Goal: Transaction & Acquisition: Download file/media

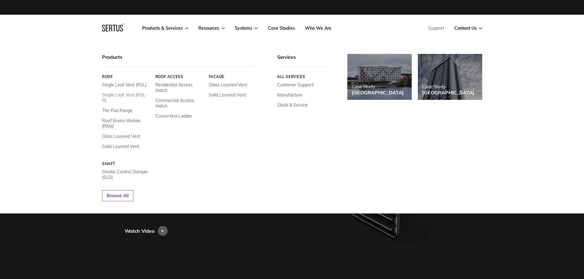
click at [128, 96] on link "Single Leaf Vent (RSL-R)" at bounding box center [126, 97] width 49 height 11
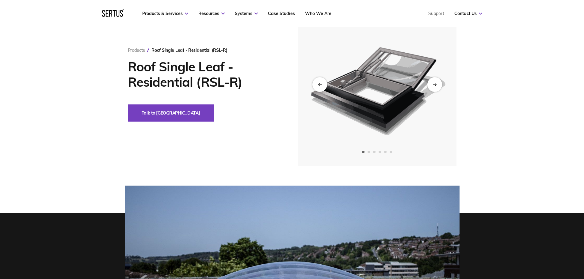
scroll to position [61, 0]
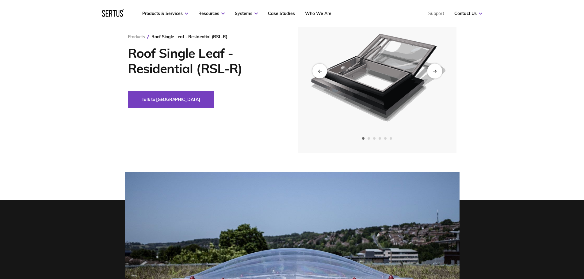
click at [437, 71] on div "Next slide" at bounding box center [434, 70] width 15 height 15
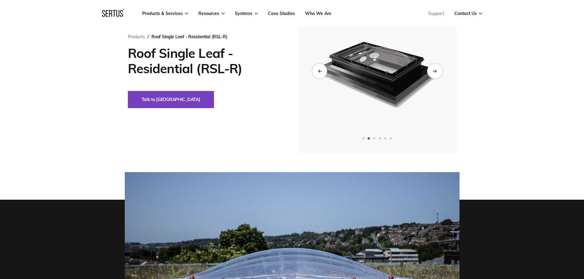
click at [437, 71] on div "Next slide" at bounding box center [434, 70] width 15 height 15
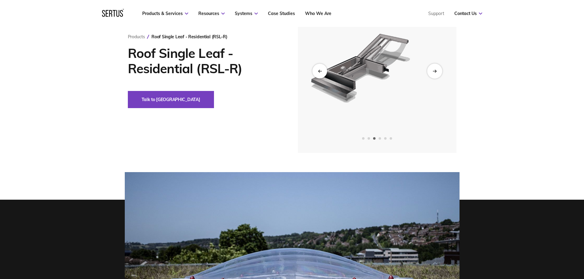
click at [437, 71] on div "Next slide" at bounding box center [434, 70] width 15 height 15
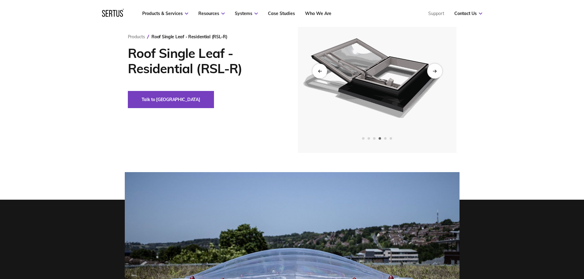
click at [437, 71] on div "Next slide" at bounding box center [434, 70] width 15 height 15
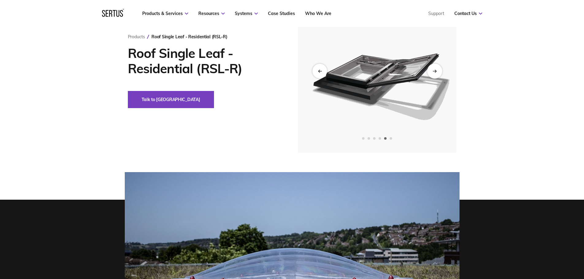
click at [437, 71] on div "Next slide" at bounding box center [434, 70] width 15 height 15
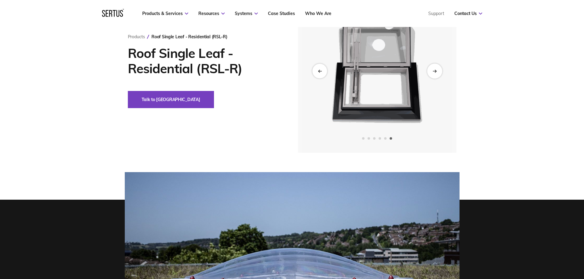
click at [437, 71] on div "Next slide" at bounding box center [434, 70] width 15 height 15
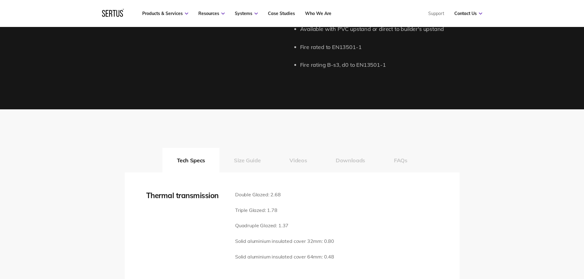
scroll to position [797, 0]
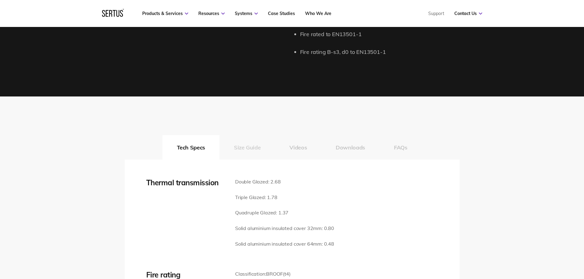
click at [251, 152] on button "Size Guide" at bounding box center [248, 147] width 56 height 25
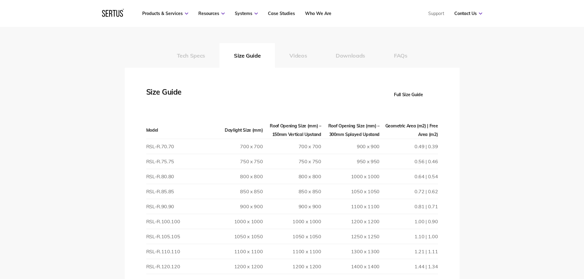
scroll to position [920, 0]
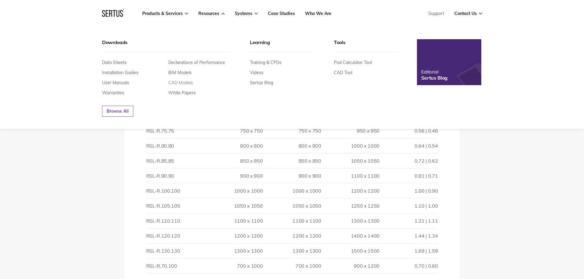
click at [188, 82] on link "CAD Models" at bounding box center [180, 83] width 25 height 6
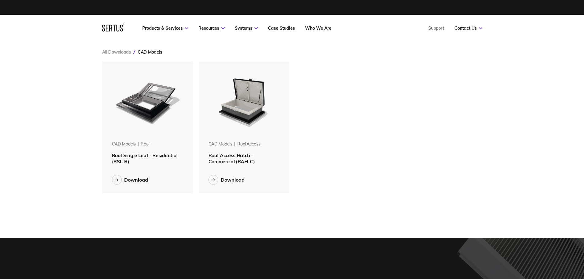
scroll to position [141, 390]
click at [128, 160] on span "Roof Single Leaf - Residential (RSL-R)" at bounding box center [145, 158] width 66 height 12
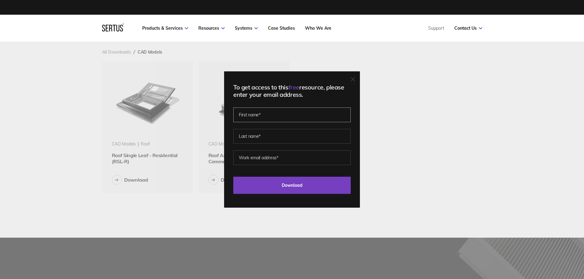
click at [283, 110] on input "text" at bounding box center [291, 115] width 117 height 15
type input "[PERSON_NAME]"
drag, startPoint x: 269, startPoint y: 118, endPoint x: 161, endPoint y: 111, distance: 107.9
click at [161, 111] on div "To get access to this free resource, please enter your email address. [PERSON_N…" at bounding box center [292, 139] width 584 height 279
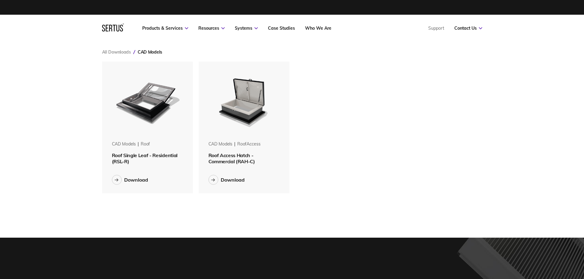
click at [140, 158] on span "Roof Single Leaf - Residential (RSL-R)" at bounding box center [145, 158] width 66 height 12
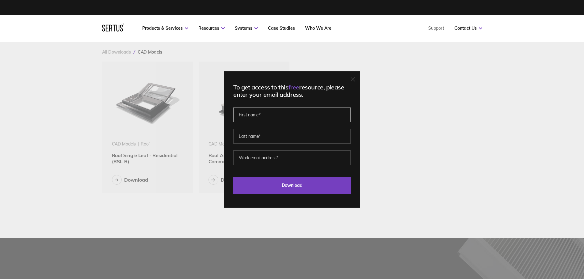
click at [272, 116] on input "text" at bounding box center [291, 115] width 117 height 15
type input "c"
type input "[PERSON_NAME]"
click at [273, 135] on input "text" at bounding box center [291, 136] width 117 height 15
type input "[PERSON_NAME]"
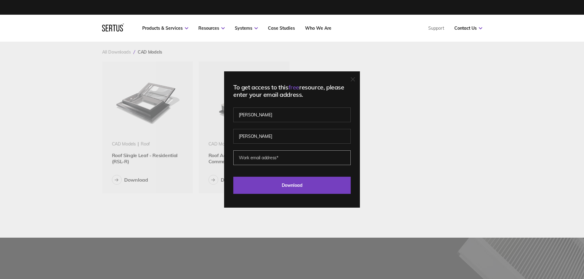
click at [251, 162] on input "email" at bounding box center [291, 158] width 117 height 15
type input "[PERSON_NAME][EMAIL_ADDRESS][DOMAIN_NAME]"
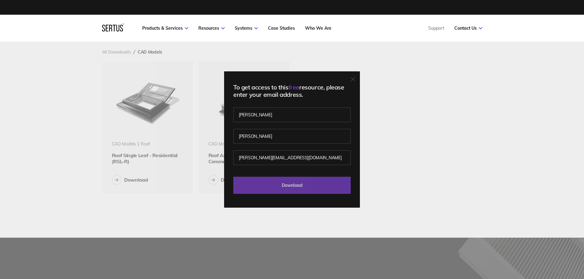
click at [291, 186] on input "Download" at bounding box center [291, 185] width 117 height 17
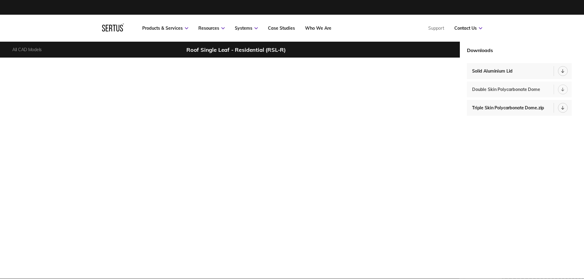
click at [563, 87] on div at bounding box center [563, 90] width 10 height 10
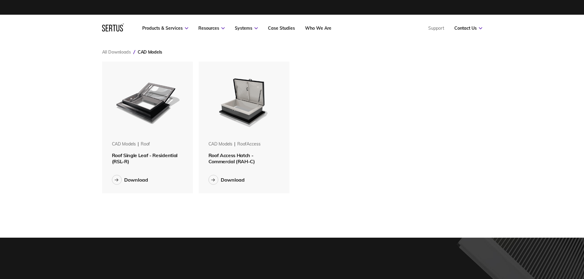
scroll to position [141, 390]
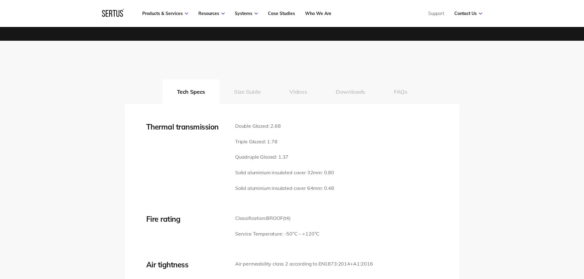
scroll to position [859, 0]
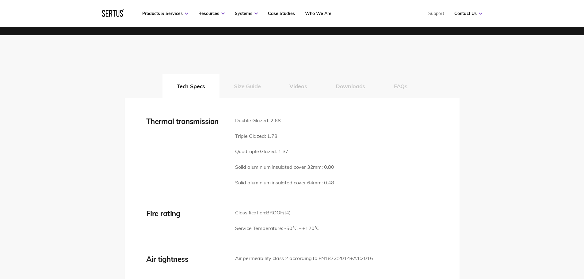
click at [229, 88] on button "Size Guide" at bounding box center [248, 86] width 56 height 25
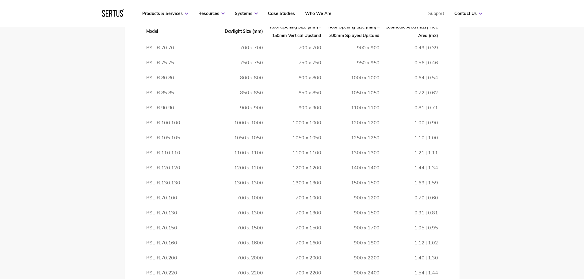
scroll to position [1012, 0]
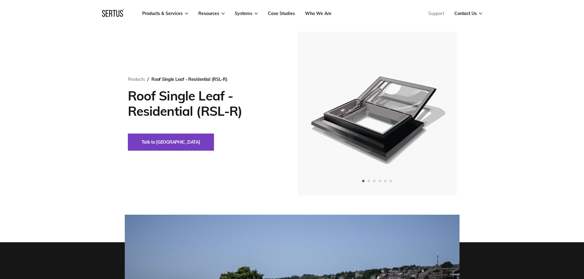
scroll to position [0, 0]
